Goal: Answer question/provide support

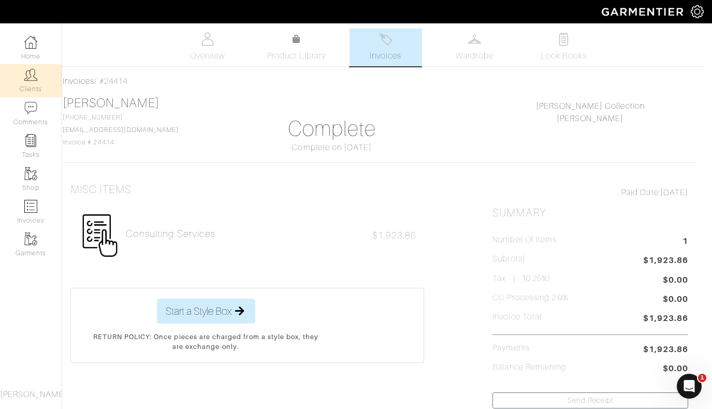
scroll to position [0, 8]
click at [38, 86] on link "Clients" at bounding box center [31, 80] width 62 height 33
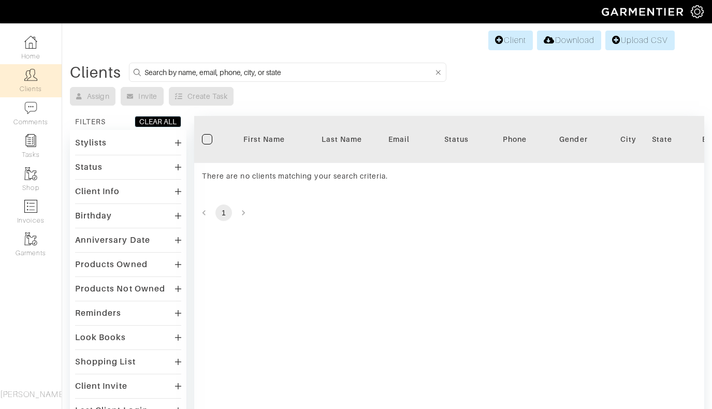
click at [30, 77] on img at bounding box center [30, 74] width 13 height 13
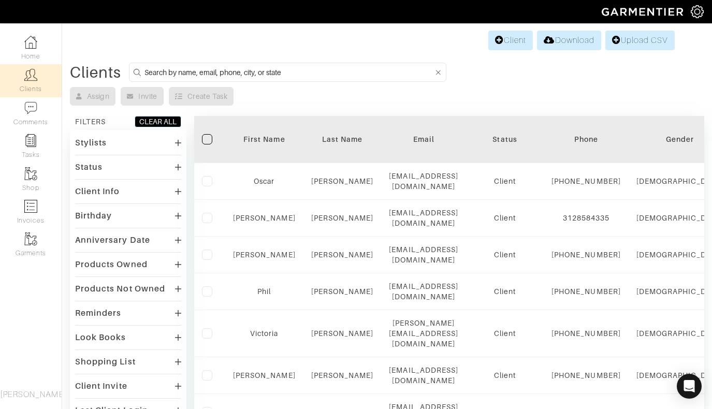
click at [262, 74] on input at bounding box center [289, 72] width 289 height 13
type input "[PERSON_NAME]"
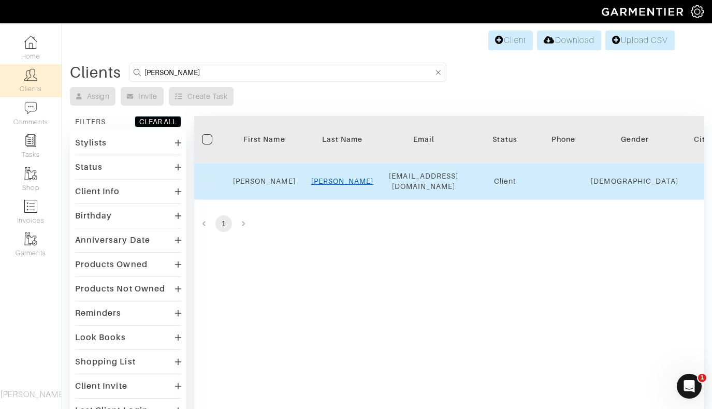
click at [341, 180] on link "[PERSON_NAME]" at bounding box center [342, 181] width 63 height 8
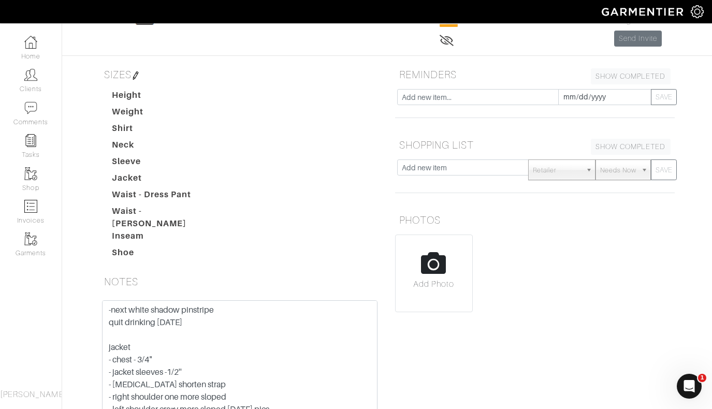
scroll to position [91, 0]
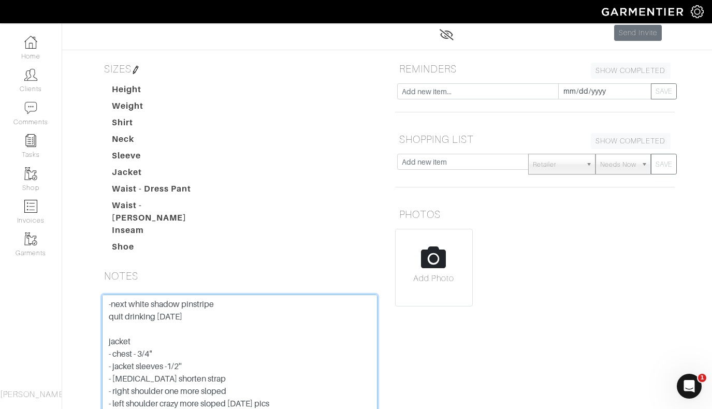
click at [107, 297] on textarea "-next white shadow pinstripe quit drinking [DATE] jacket - chest - 3/4" - jacke…" at bounding box center [240, 361] width 276 height 132
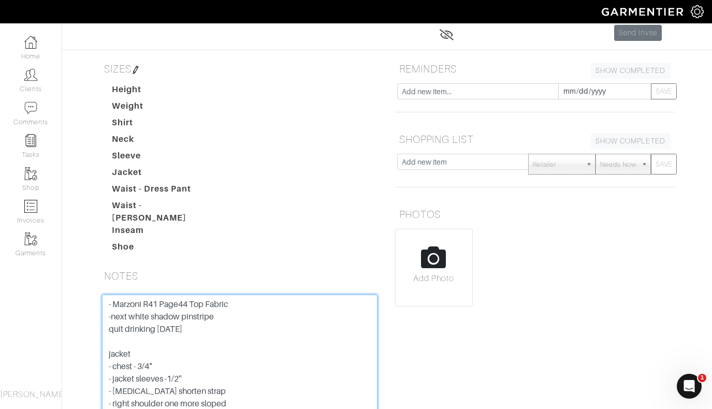
type textarea "- Marzoni R41 Page44 Top Fabric -next white shadow pinstripe quit drinking [DAT…"
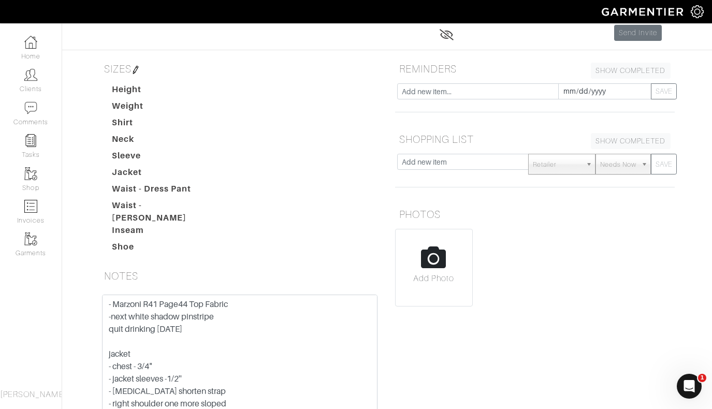
click at [217, 183] on dt "Waist - Dress Pant" at bounding box center [163, 191] width 118 height 17
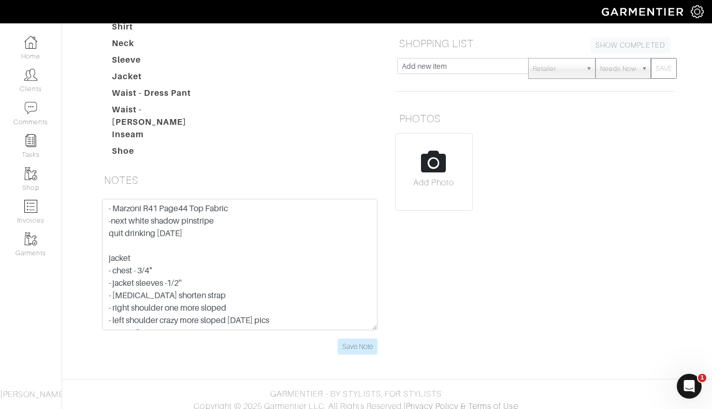
scroll to position [186, 0]
click at [356, 340] on input "Save Note" at bounding box center [358, 347] width 40 height 16
